Goal: Information Seeking & Learning: Find specific fact

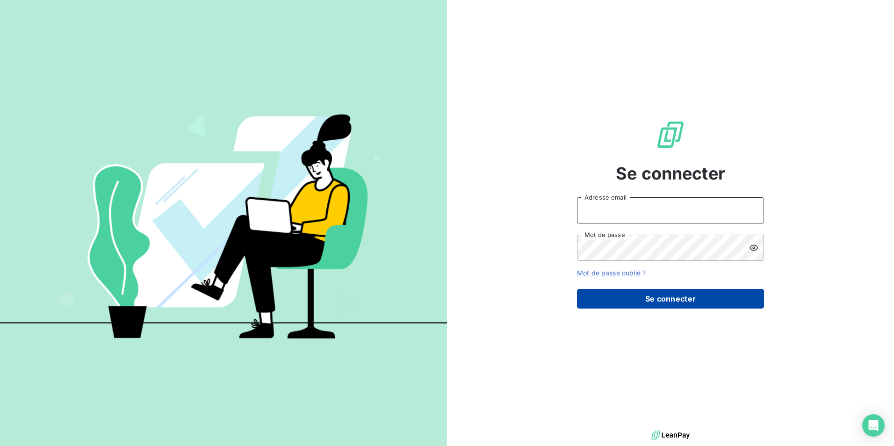
type input "[EMAIL_ADDRESS][DOMAIN_NAME]"
click at [675, 292] on button "Se connecter" at bounding box center [670, 299] width 187 height 20
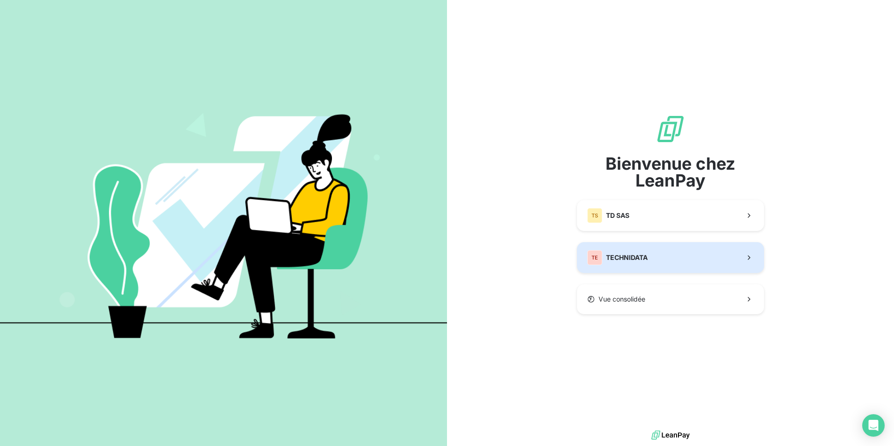
click at [689, 259] on button "TE TECHNIDATA" at bounding box center [670, 257] width 187 height 31
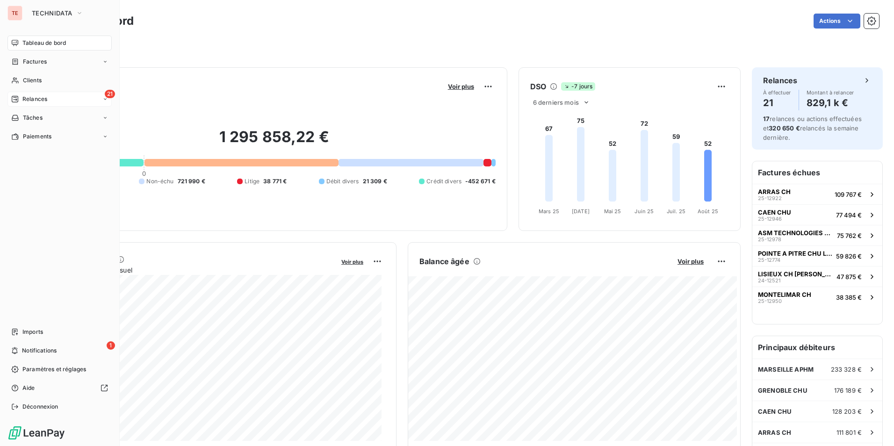
click at [20, 104] on div "21 Relances" at bounding box center [59, 99] width 104 height 15
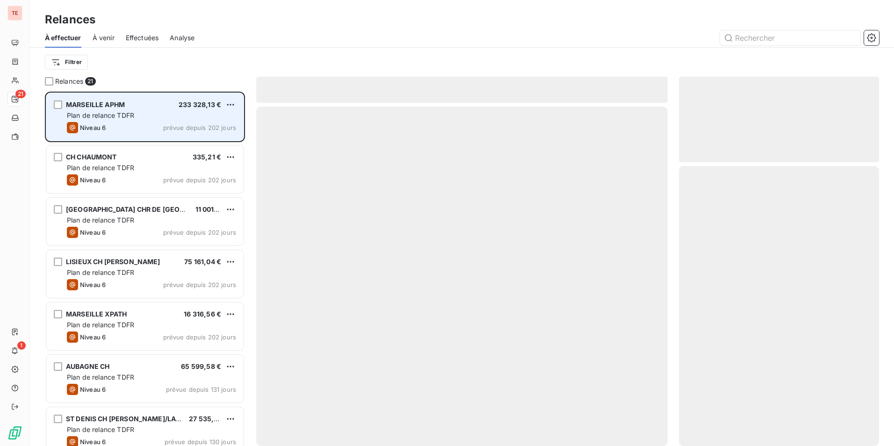
scroll to position [347, 193]
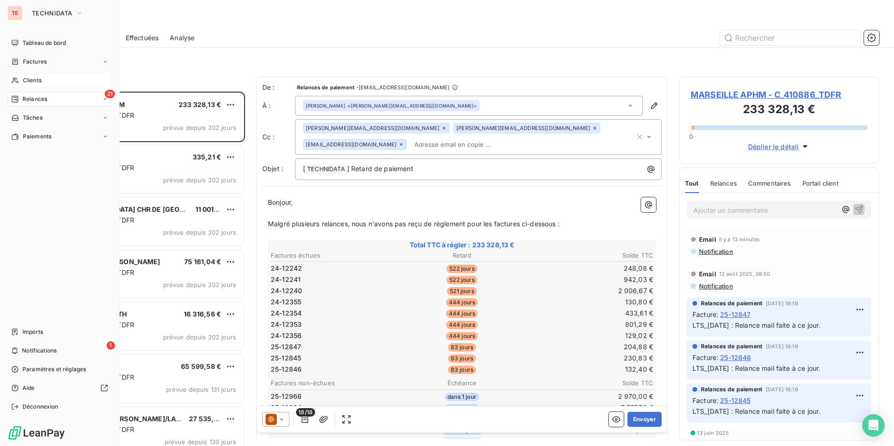
click at [24, 83] on span "Clients" at bounding box center [32, 80] width 19 height 8
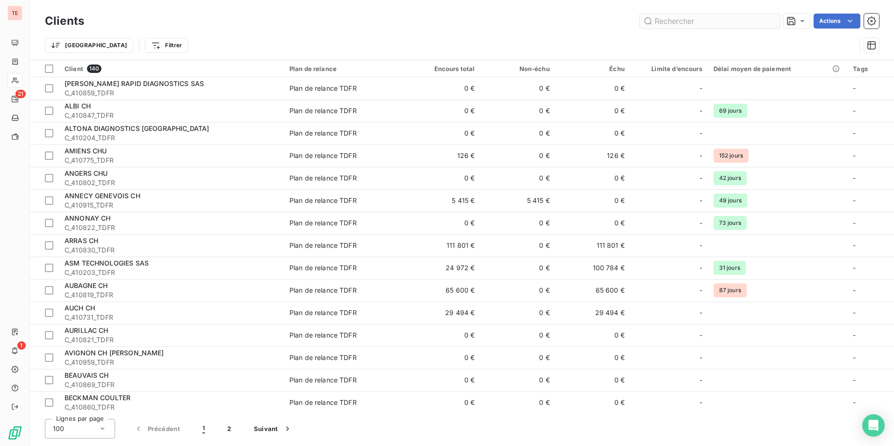
click at [690, 20] on input "text" at bounding box center [710, 21] width 140 height 15
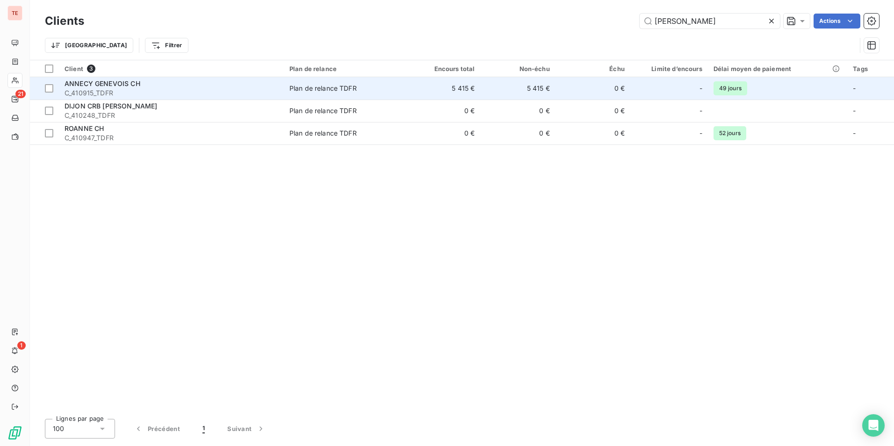
type input "[PERSON_NAME]"
click at [176, 79] on td "ANNECY GENEVOIS CH C_410915_TDFR" at bounding box center [171, 88] width 225 height 22
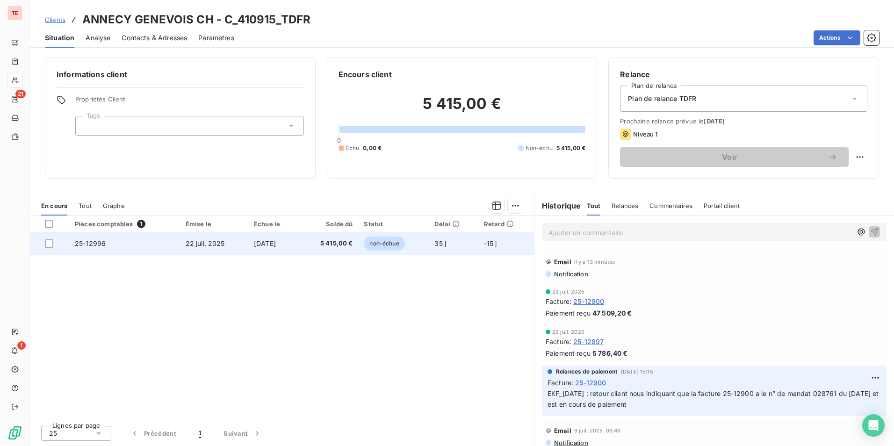
click at [205, 246] on span "22 juil. 2025" at bounding box center [205, 243] width 39 height 8
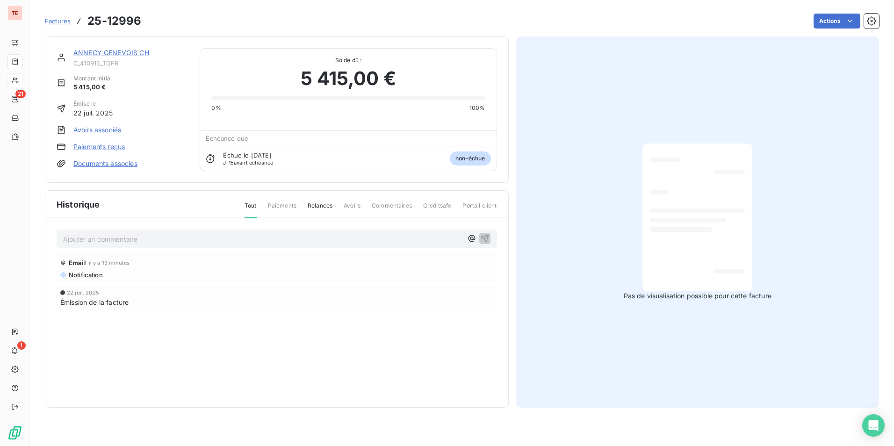
click at [194, 237] on p "Ajouter un commentaire ﻿" at bounding box center [262, 239] width 399 height 12
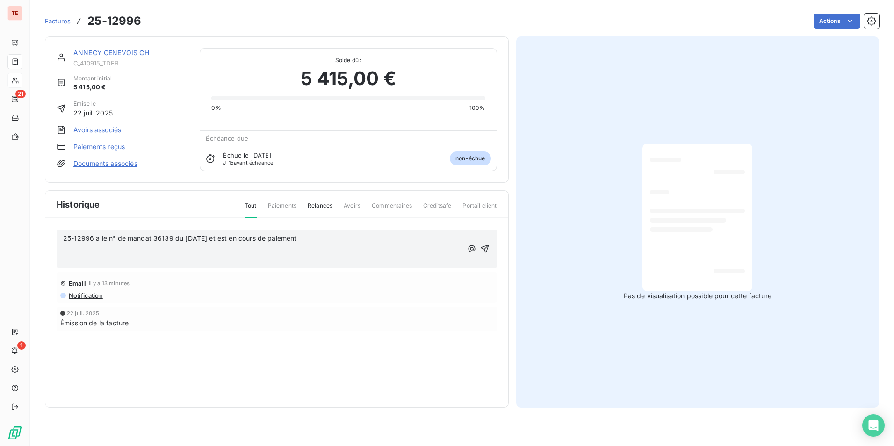
click at [65, 239] on span "25-12996 a le n° de mandat 36139 du [DATE] et est en cours de paiement" at bounding box center [180, 238] width 234 height 8
drag, startPoint x: 111, startPoint y: 237, endPoint x: 156, endPoint y: 238, distance: 44.4
click at [156, 238] on span "LTS_[DATE] : 25-12996 a le n° de mandat 36139 du [DATE] et est en cours de paie…" at bounding box center [201, 238] width 276 height 8
click at [425, 232] on div "LTS_[DATE] : Retour mail du client, n° de mandat 36139 du [DATE] et est en cour…" at bounding box center [262, 248] width 399 height 33
click at [423, 241] on p "LTS_[DATE] : Retour mail du client, n° de mandat 36139 du [DATE] et est en cour…" at bounding box center [262, 238] width 399 height 11
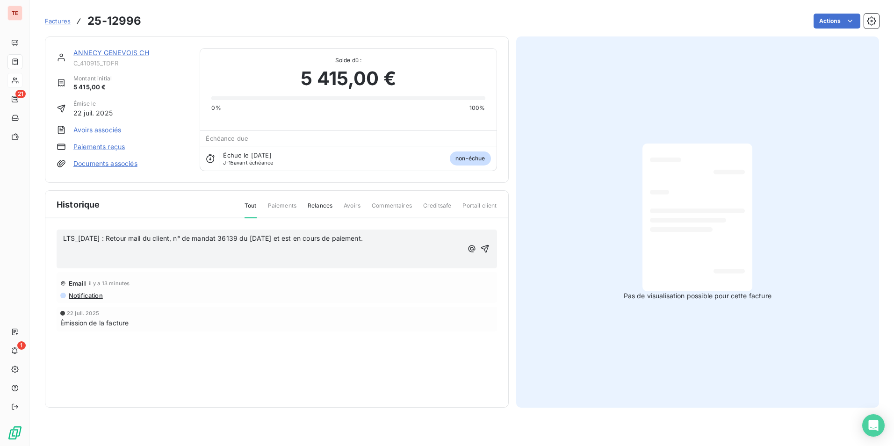
click at [299, 240] on span "LTS_[DATE] : Retour mail du client, n° de mandat 36139 du [DATE] et est en cour…" at bounding box center [213, 238] width 300 height 8
click at [484, 249] on icon "button" at bounding box center [485, 249] width 8 height 8
